Goal: Information Seeking & Learning: Check status

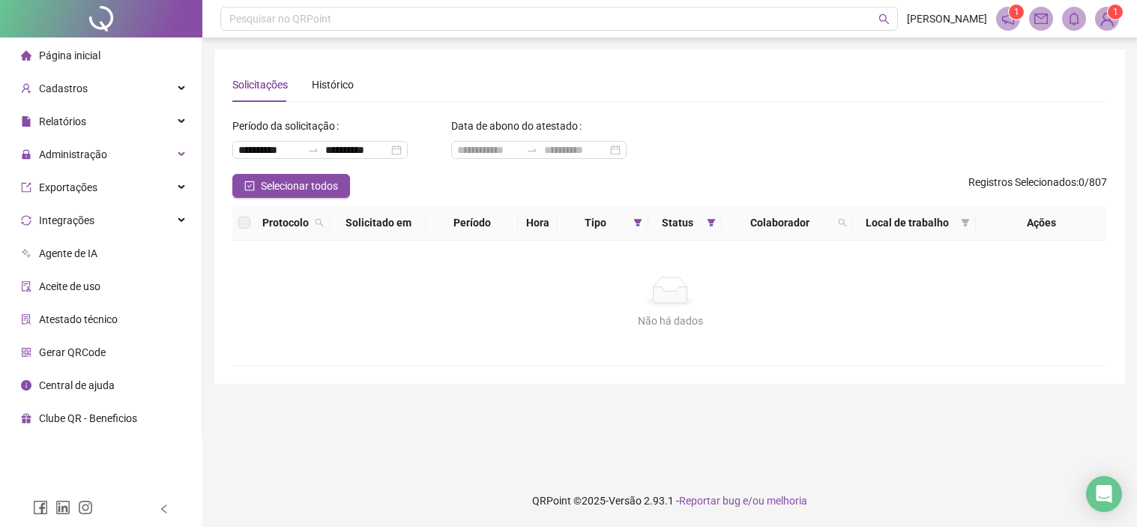
click at [711, 225] on icon "filter" at bounding box center [711, 222] width 8 height 7
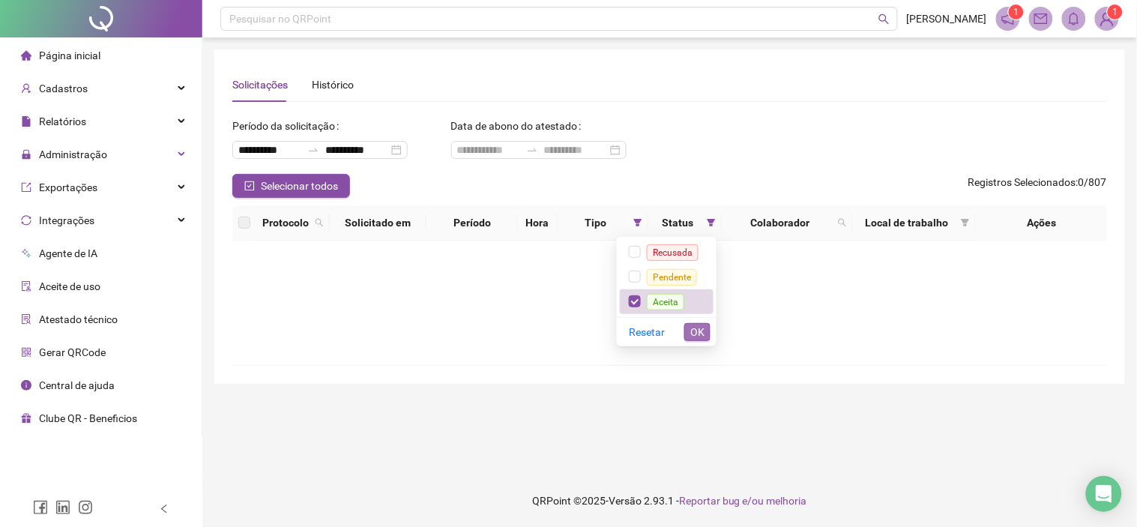
click at [697, 334] on span "OK" at bounding box center [698, 332] width 14 height 16
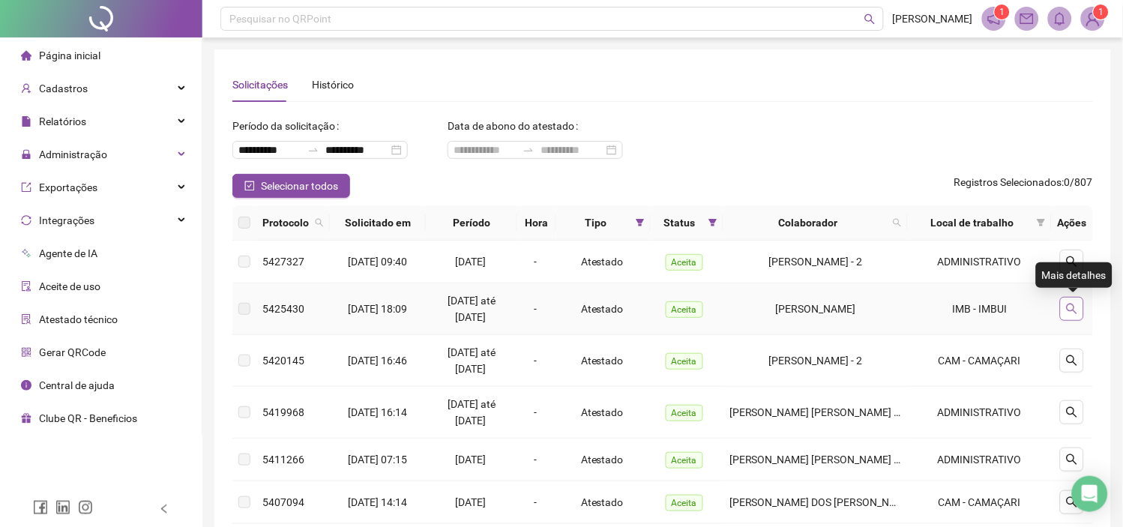
click at [1067, 309] on icon "search" at bounding box center [1072, 309] width 12 height 12
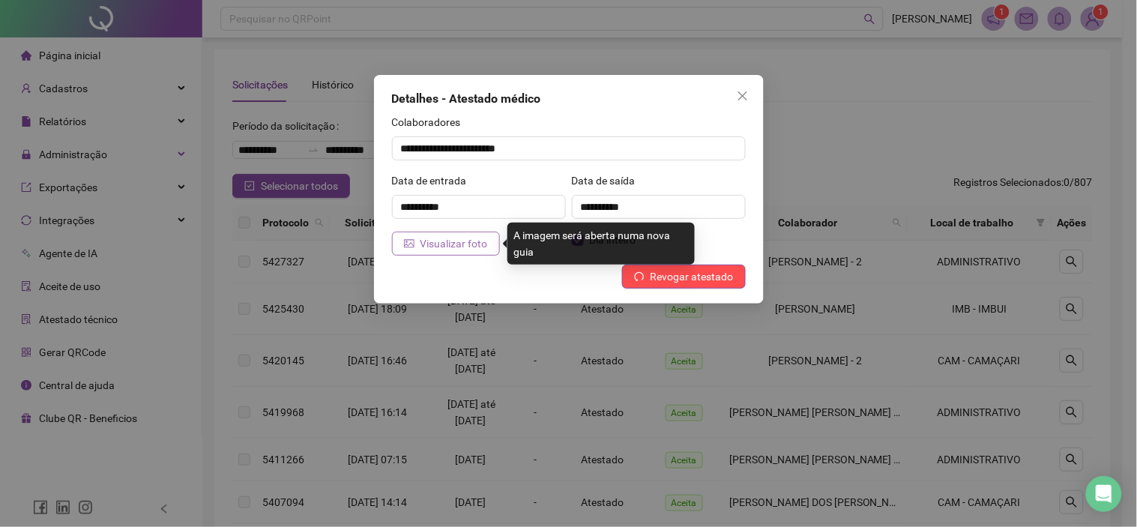
click at [436, 250] on span "Visualizar foto" at bounding box center [454, 243] width 67 height 16
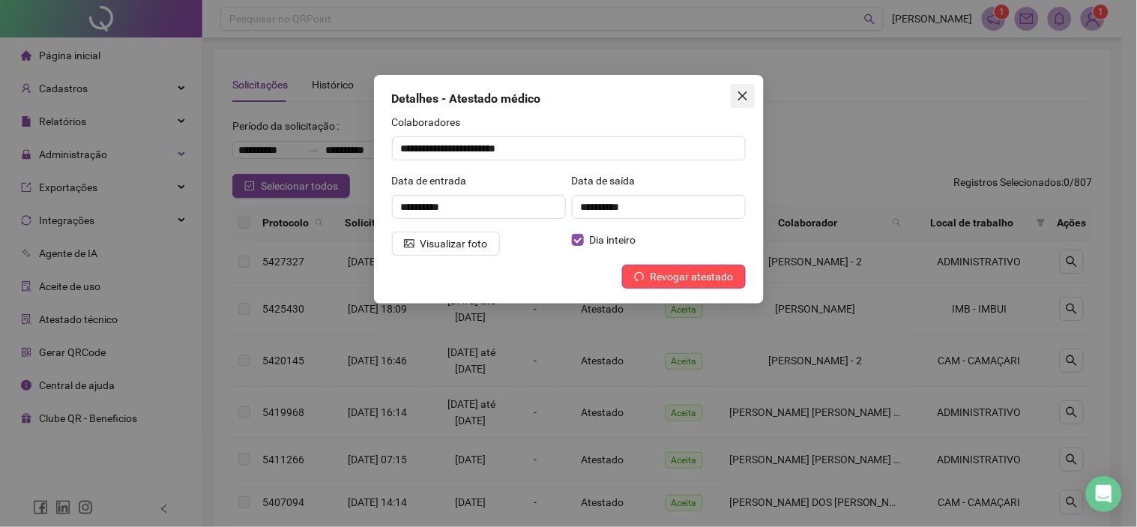
click at [737, 96] on icon "close" at bounding box center [743, 96] width 12 height 12
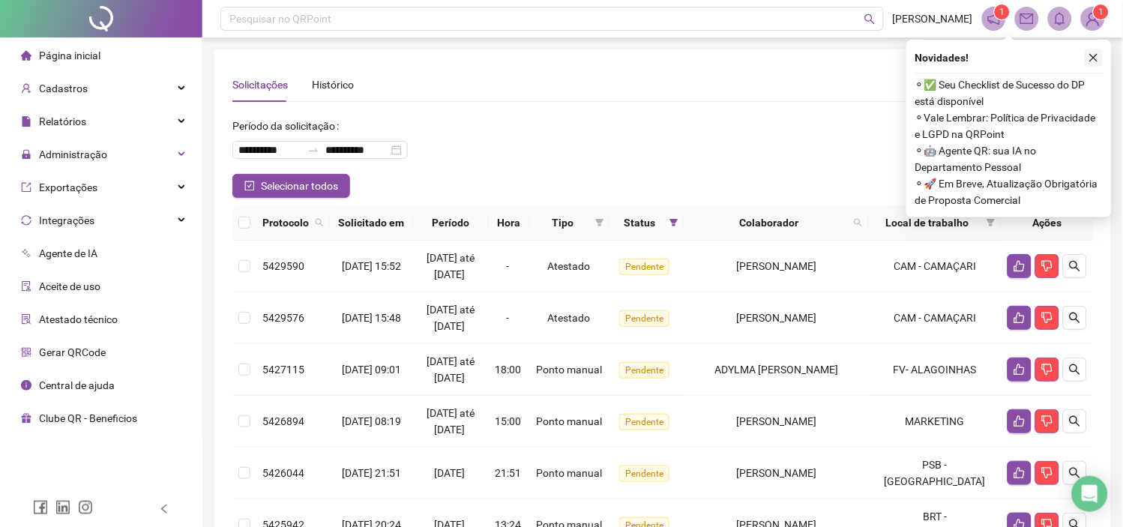
click at [1096, 55] on icon "close" at bounding box center [1094, 58] width 8 height 8
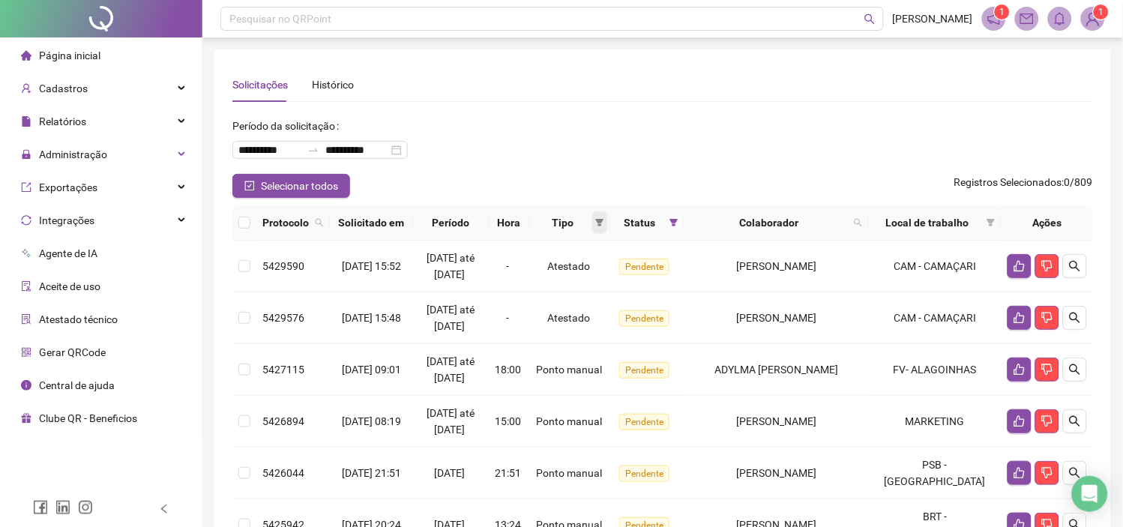
click at [604, 226] on icon "filter" at bounding box center [599, 222] width 9 height 9
click at [598, 325] on span "OK" at bounding box center [602, 330] width 14 height 16
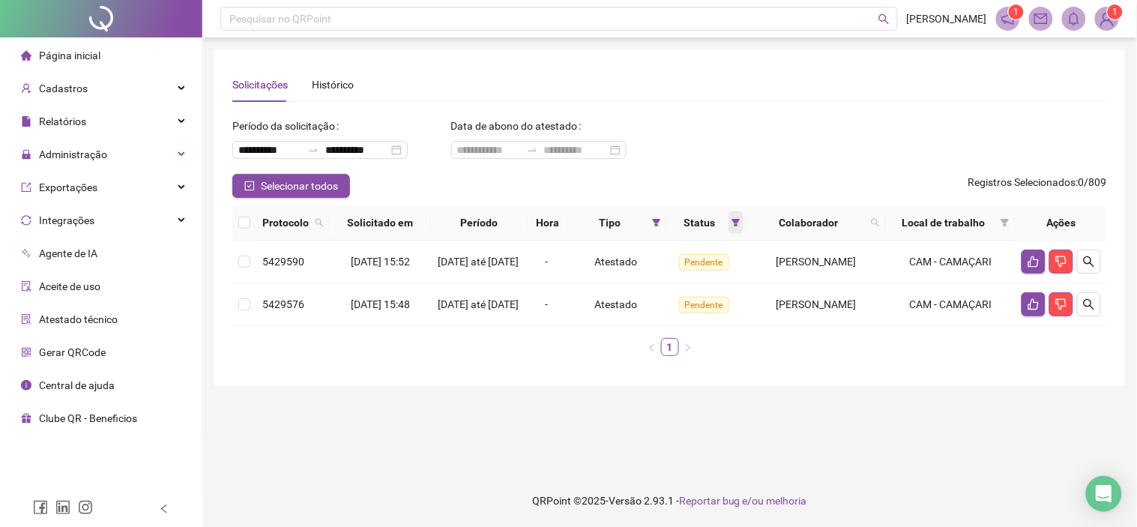
click at [732, 225] on icon "filter" at bounding box center [736, 222] width 9 height 9
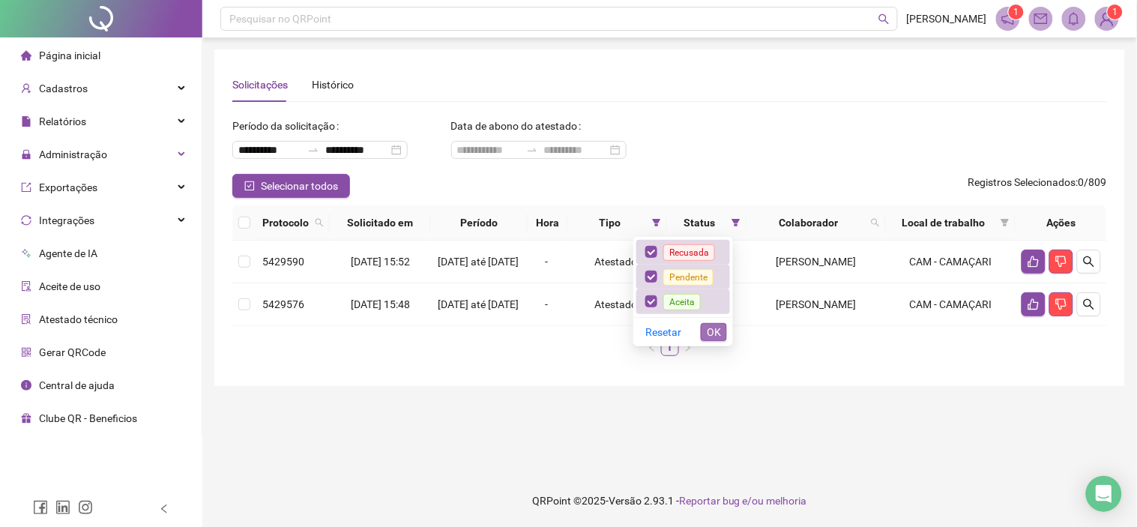
click at [721, 339] on span "OK" at bounding box center [714, 332] width 14 height 16
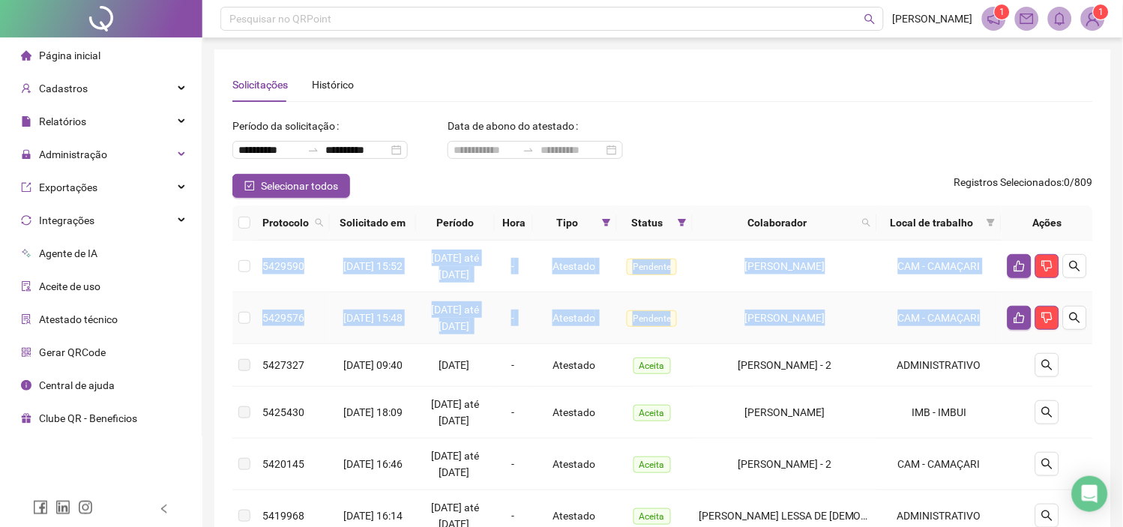
drag, startPoint x: 262, startPoint y: 267, endPoint x: 990, endPoint y: 316, distance: 728.9
copy tbody "5429590 [DATE] 15:52 11/09/2025 até [DATE] - Atestado Pendente [PERSON_NAME] CA…"
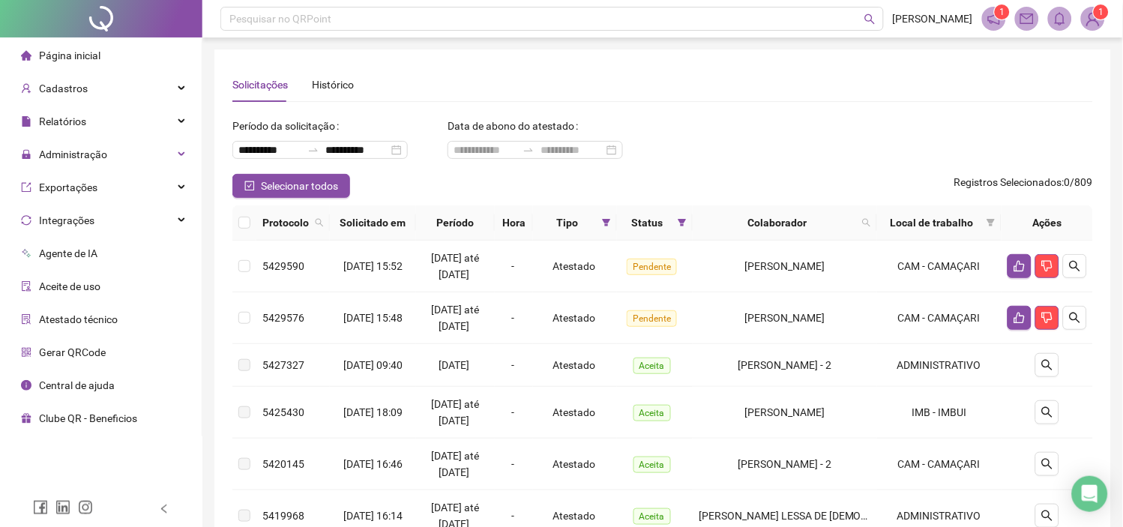
click at [1095, 365] on div "**********" at bounding box center [662, 476] width 897 height 854
click at [1082, 321] on button "button" at bounding box center [1075, 318] width 24 height 24
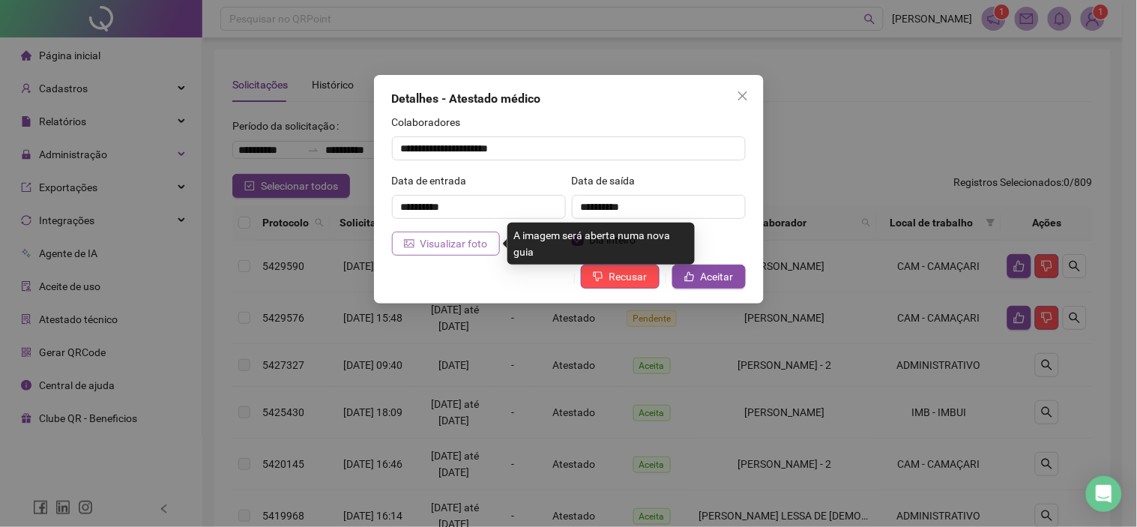
click at [450, 244] on span "Visualizar foto" at bounding box center [454, 243] width 67 height 16
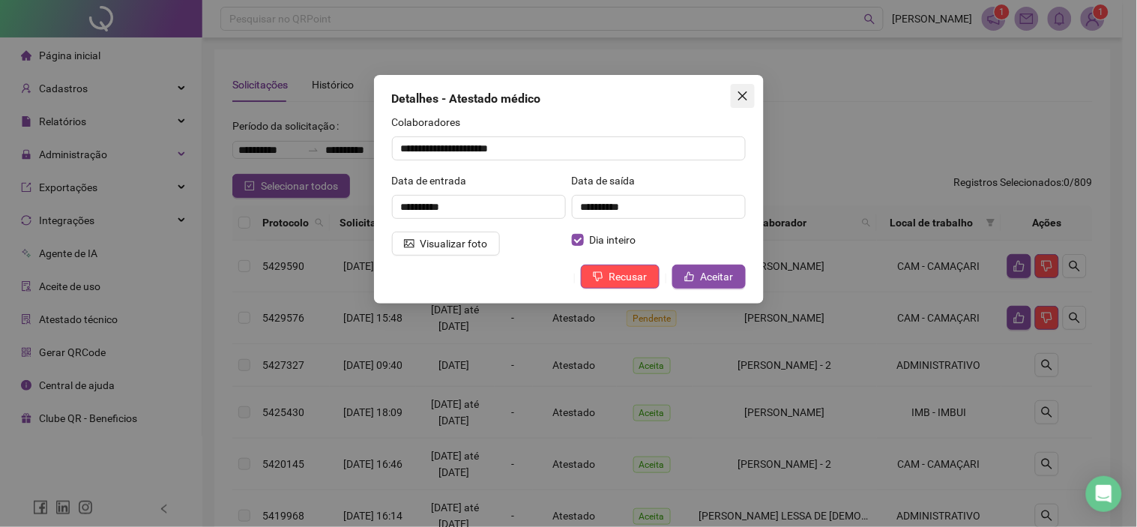
click at [739, 96] on icon "close" at bounding box center [743, 96] width 12 height 12
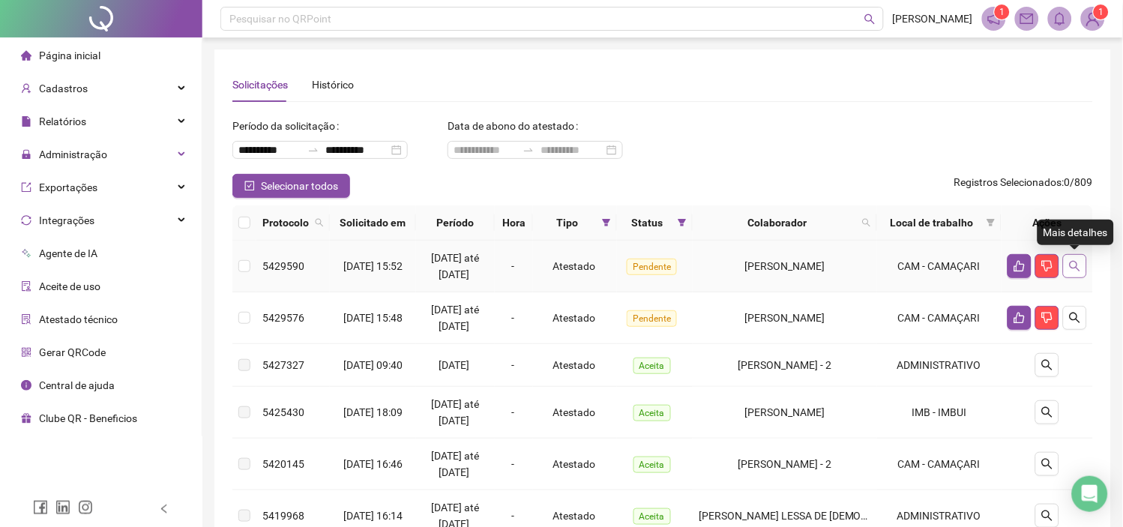
click at [1081, 265] on icon "search" at bounding box center [1075, 266] width 12 height 12
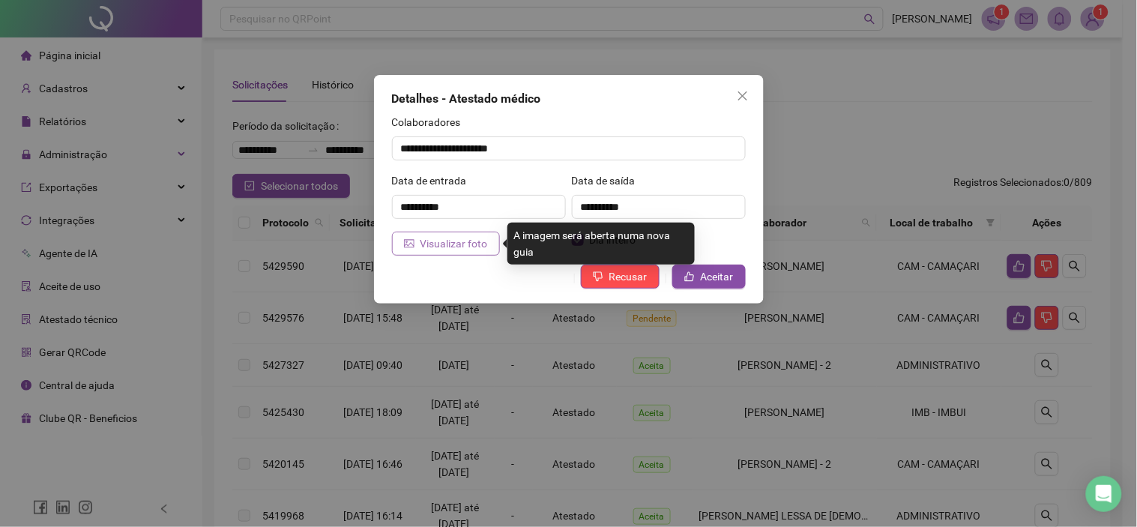
click at [468, 243] on span "Visualizar foto" at bounding box center [454, 243] width 67 height 16
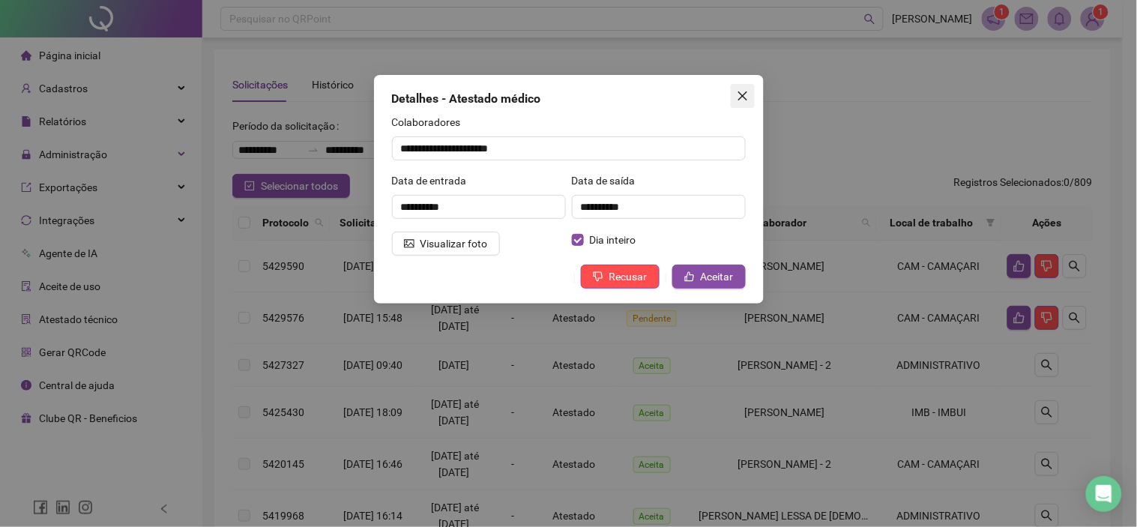
click at [737, 93] on icon "close" at bounding box center [743, 96] width 12 height 12
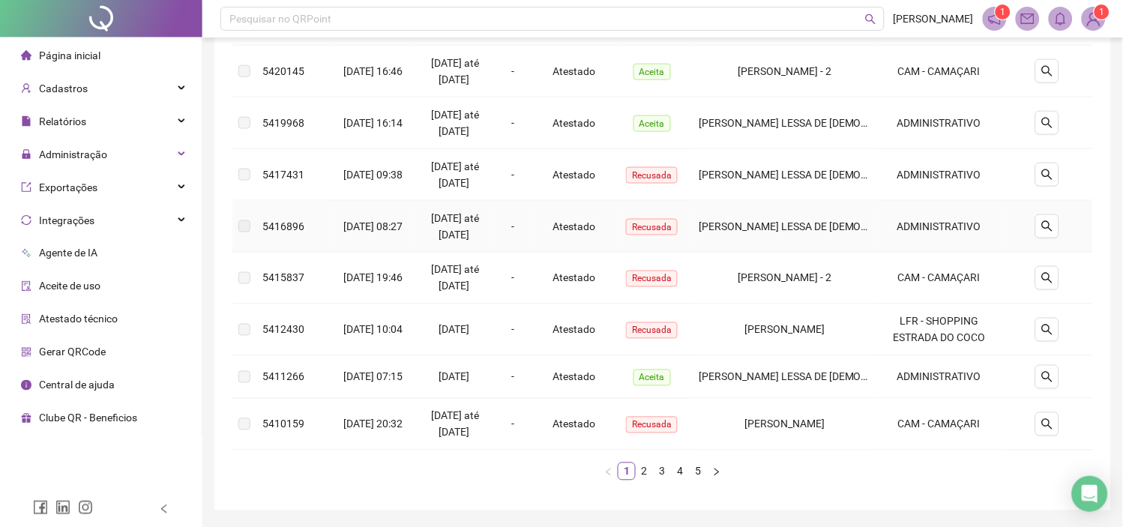
scroll to position [416, 0]
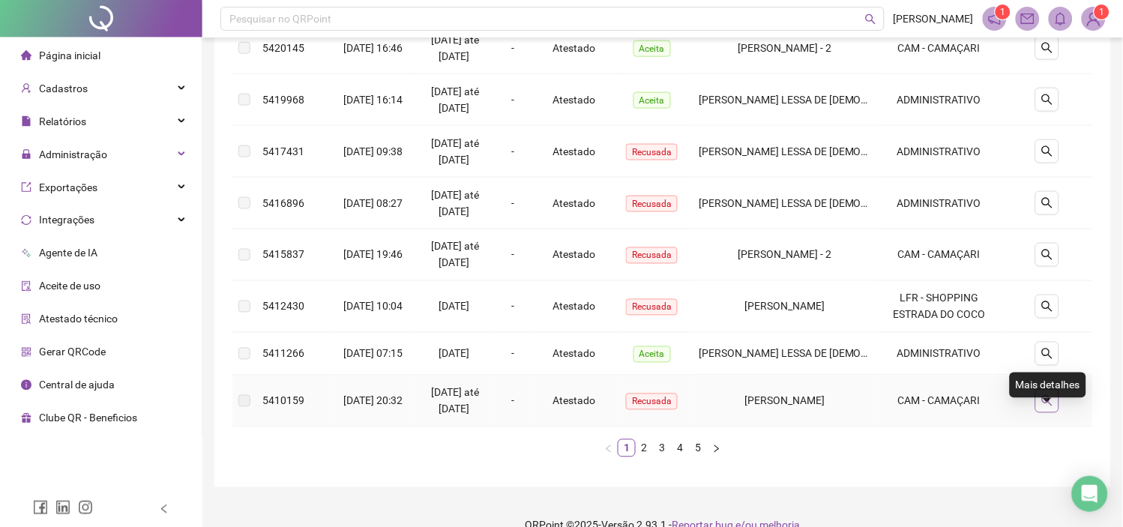
click at [1053, 407] on icon "search" at bounding box center [1047, 401] width 12 height 12
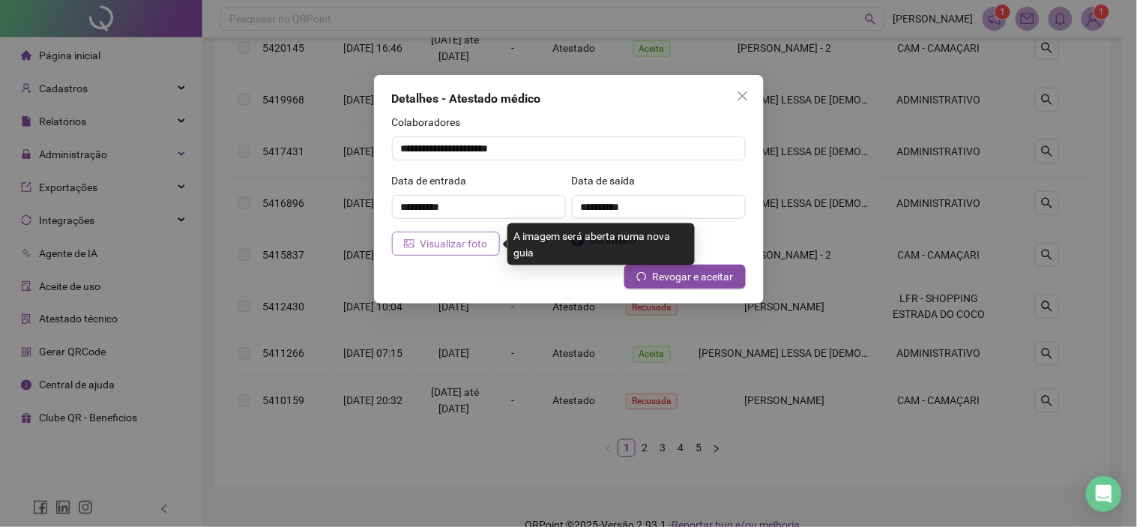
click at [453, 242] on span "Visualizar foto" at bounding box center [454, 243] width 67 height 16
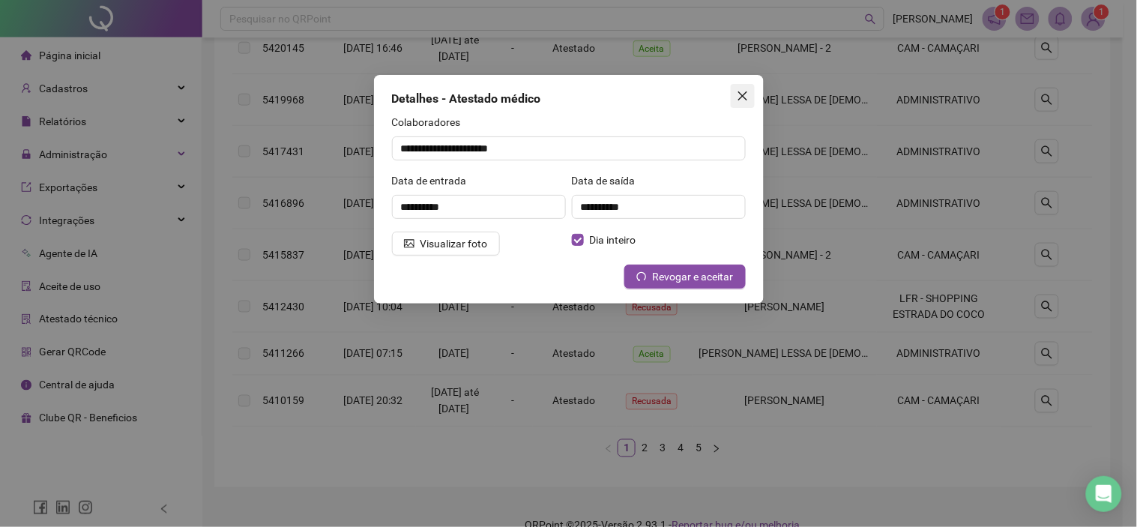
click at [751, 100] on span "Close" at bounding box center [743, 96] width 24 height 12
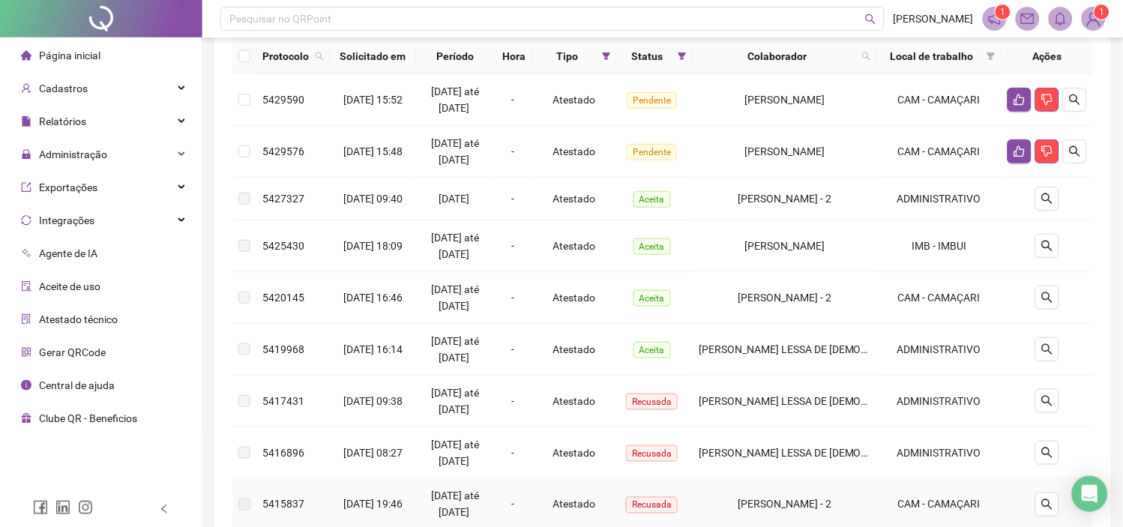
scroll to position [0, 0]
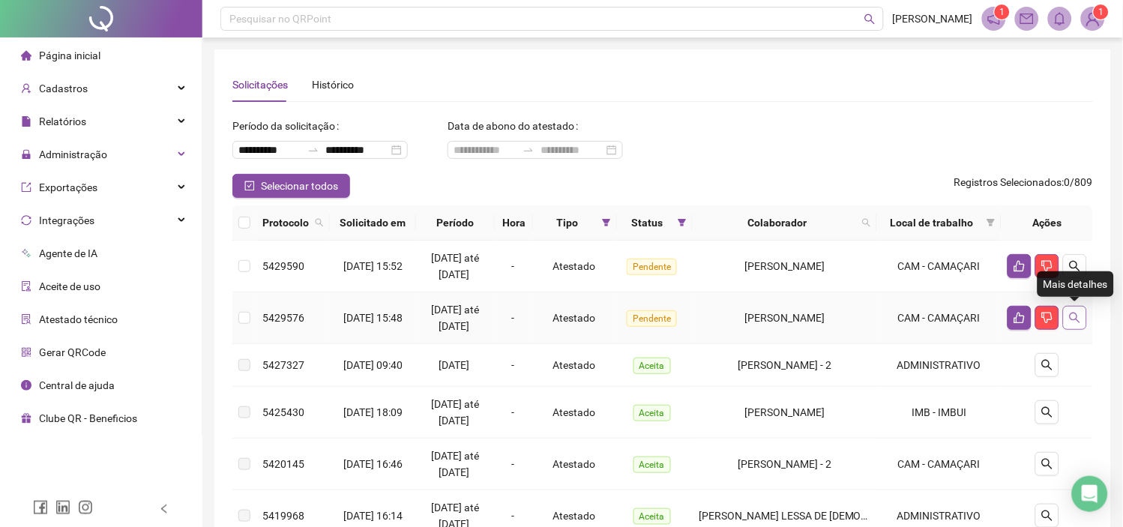
click at [1073, 316] on icon "search" at bounding box center [1075, 318] width 12 height 12
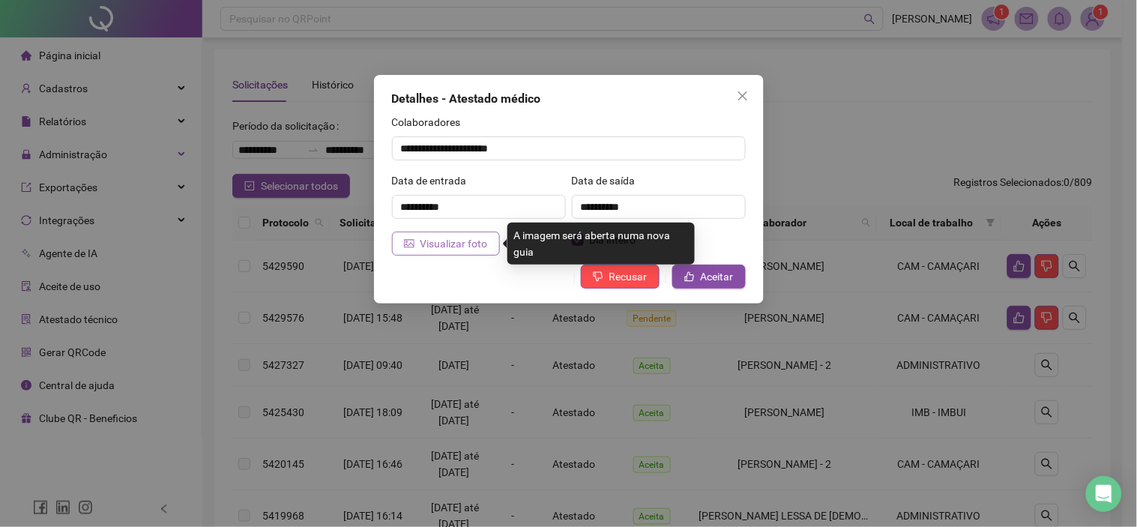
click at [463, 245] on span "Visualizar foto" at bounding box center [454, 243] width 67 height 16
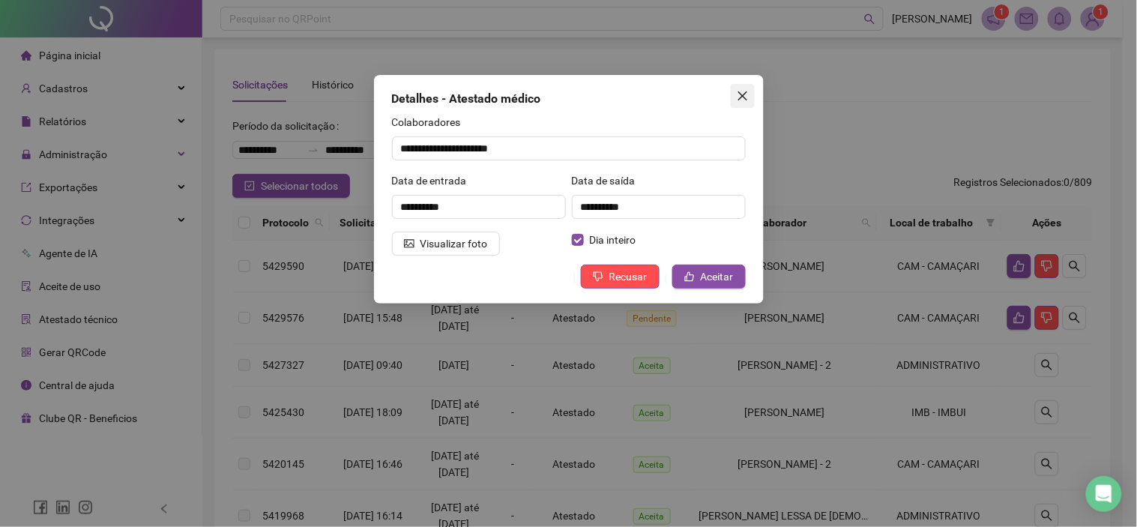
click at [750, 91] on span "Close" at bounding box center [743, 96] width 24 height 12
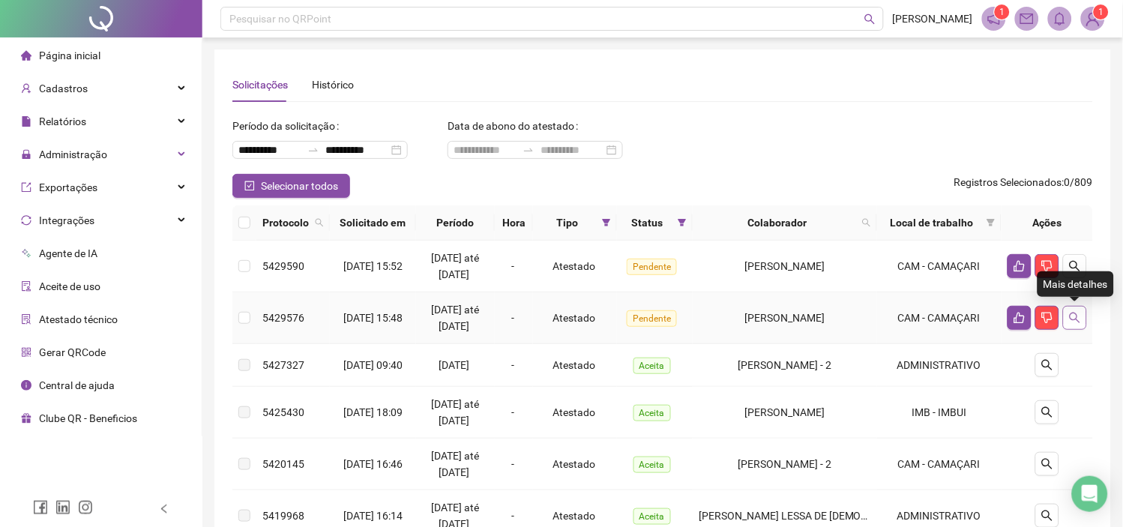
click at [1072, 320] on icon "search" at bounding box center [1075, 318] width 12 height 12
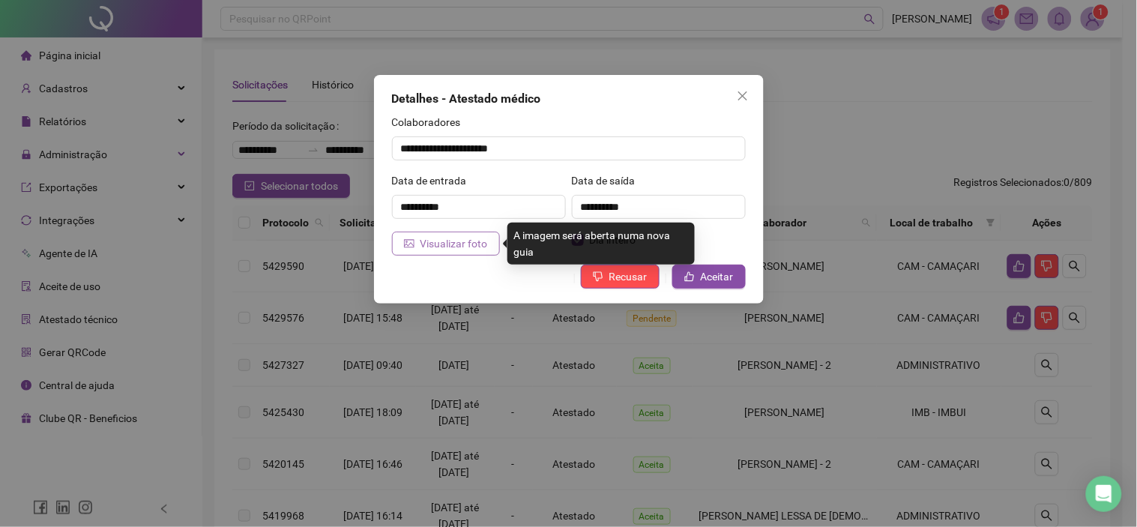
click at [468, 245] on span "Visualizar foto" at bounding box center [454, 243] width 67 height 16
click at [466, 250] on span "Visualizar foto" at bounding box center [454, 243] width 67 height 16
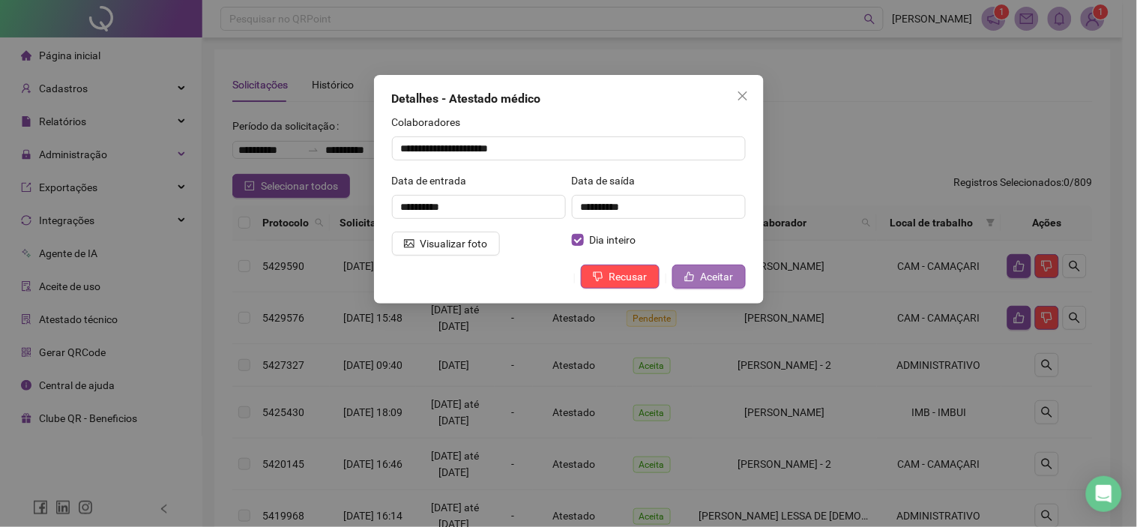
click at [693, 279] on icon "like" at bounding box center [690, 276] width 10 height 10
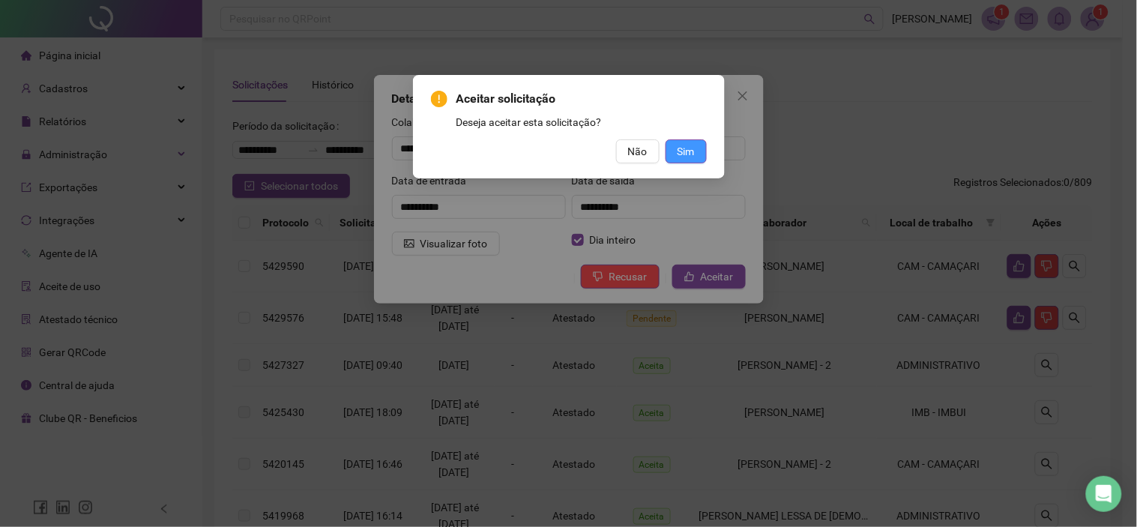
click at [688, 154] on span "Sim" at bounding box center [686, 151] width 17 height 16
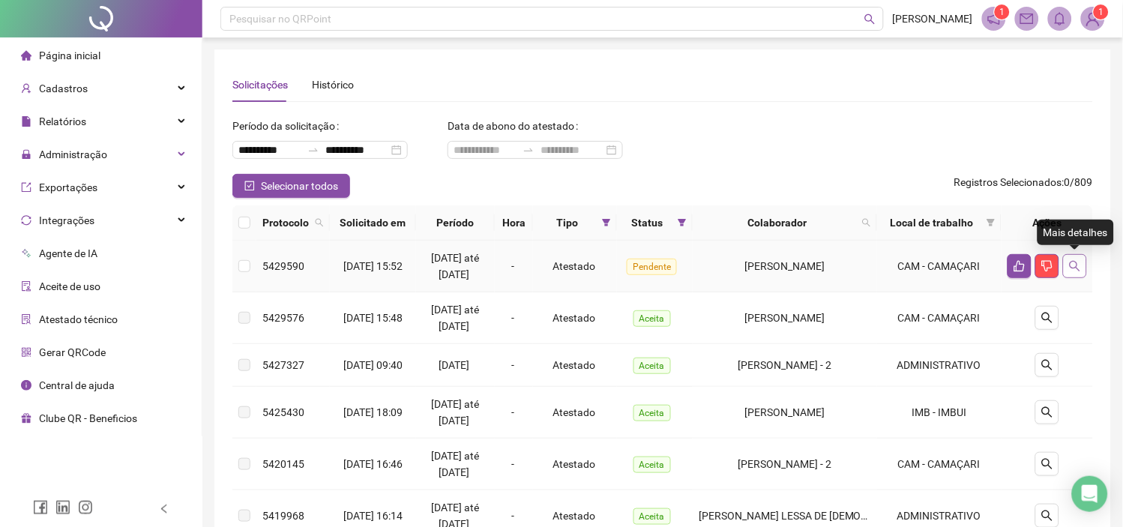
click at [1070, 266] on icon "search" at bounding box center [1075, 266] width 12 height 12
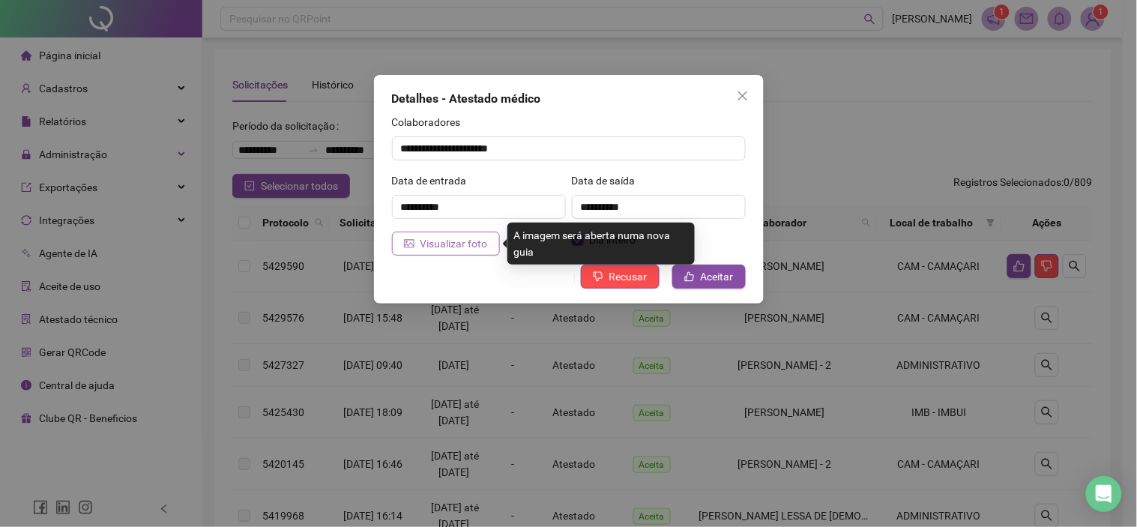
click at [469, 241] on span "Visualizar foto" at bounding box center [454, 243] width 67 height 16
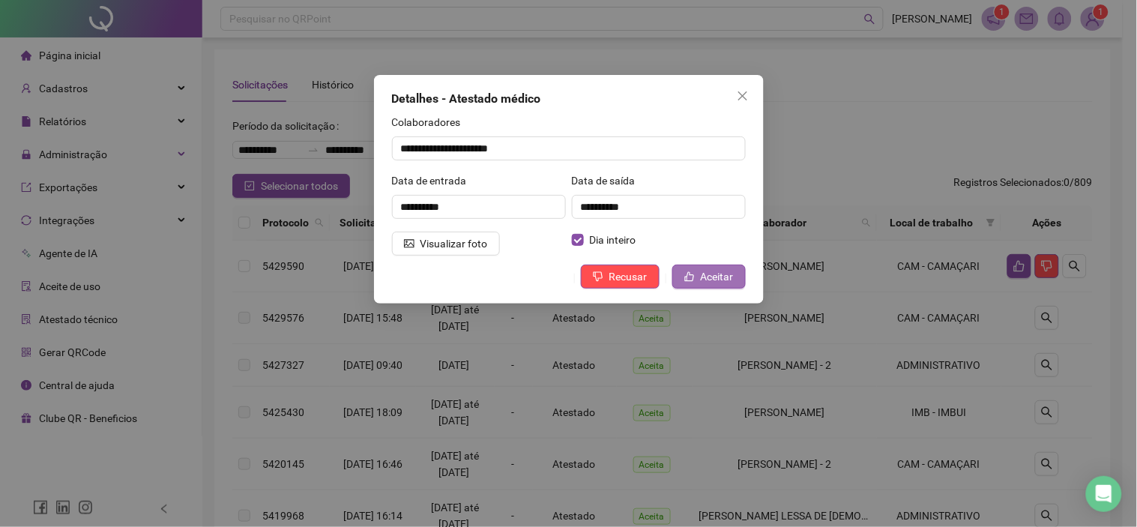
click at [691, 281] on icon "like" at bounding box center [690, 277] width 10 height 10
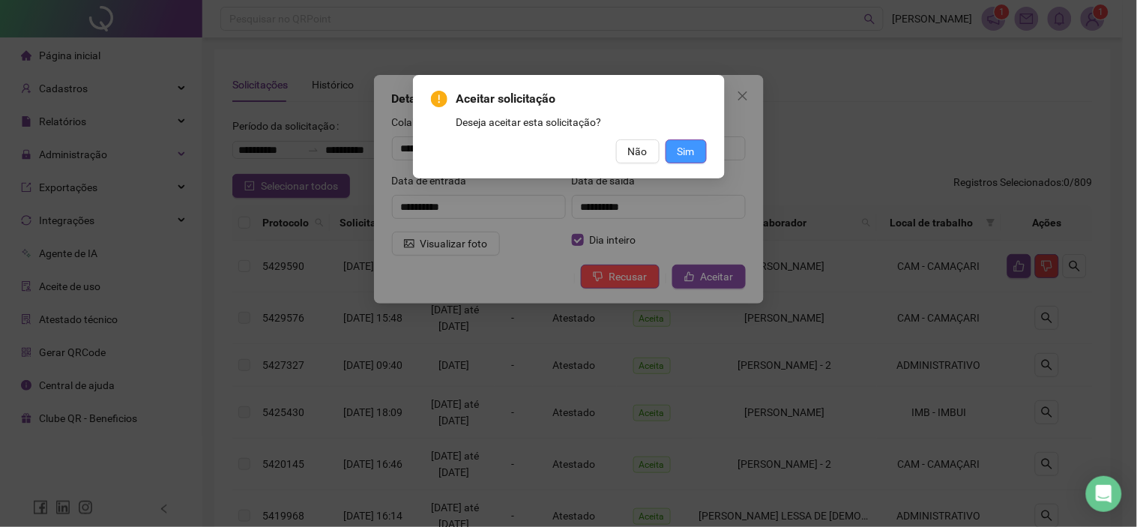
click at [687, 151] on span "Sim" at bounding box center [686, 151] width 17 height 16
